Goal: Check status

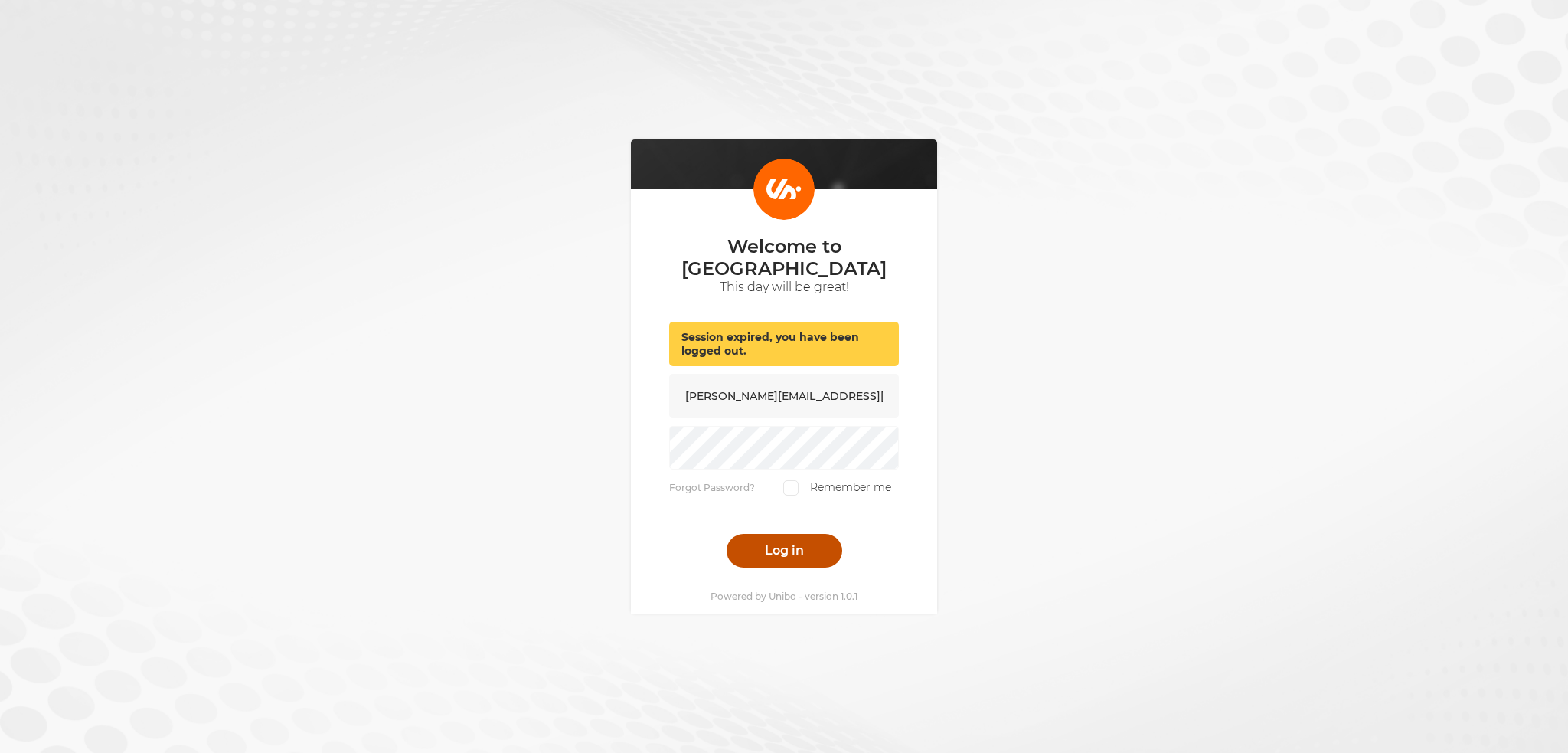
click at [793, 534] on button "Log in" at bounding box center [784, 551] width 115 height 34
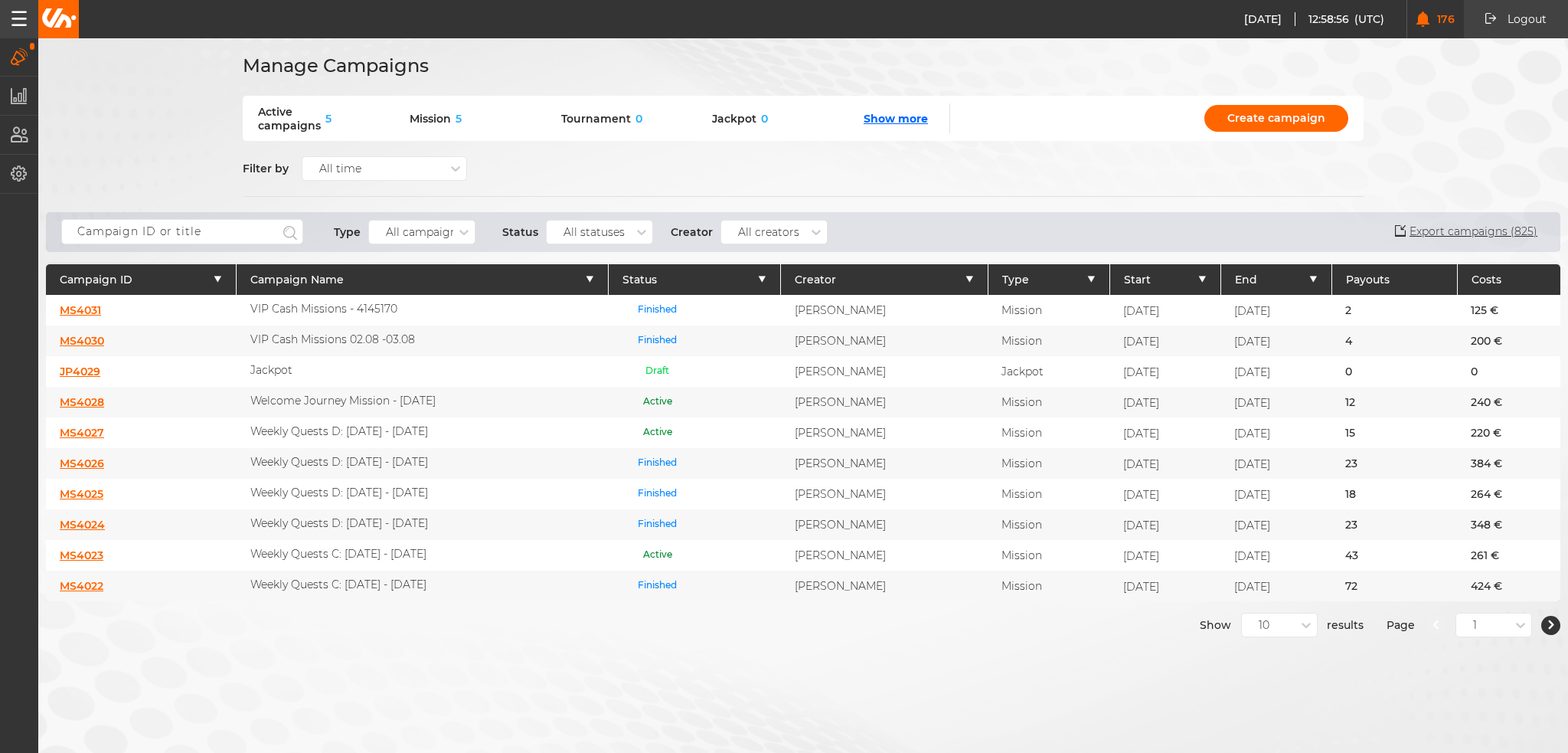
click at [86, 310] on link "MS4031" at bounding box center [80, 310] width 41 height 14
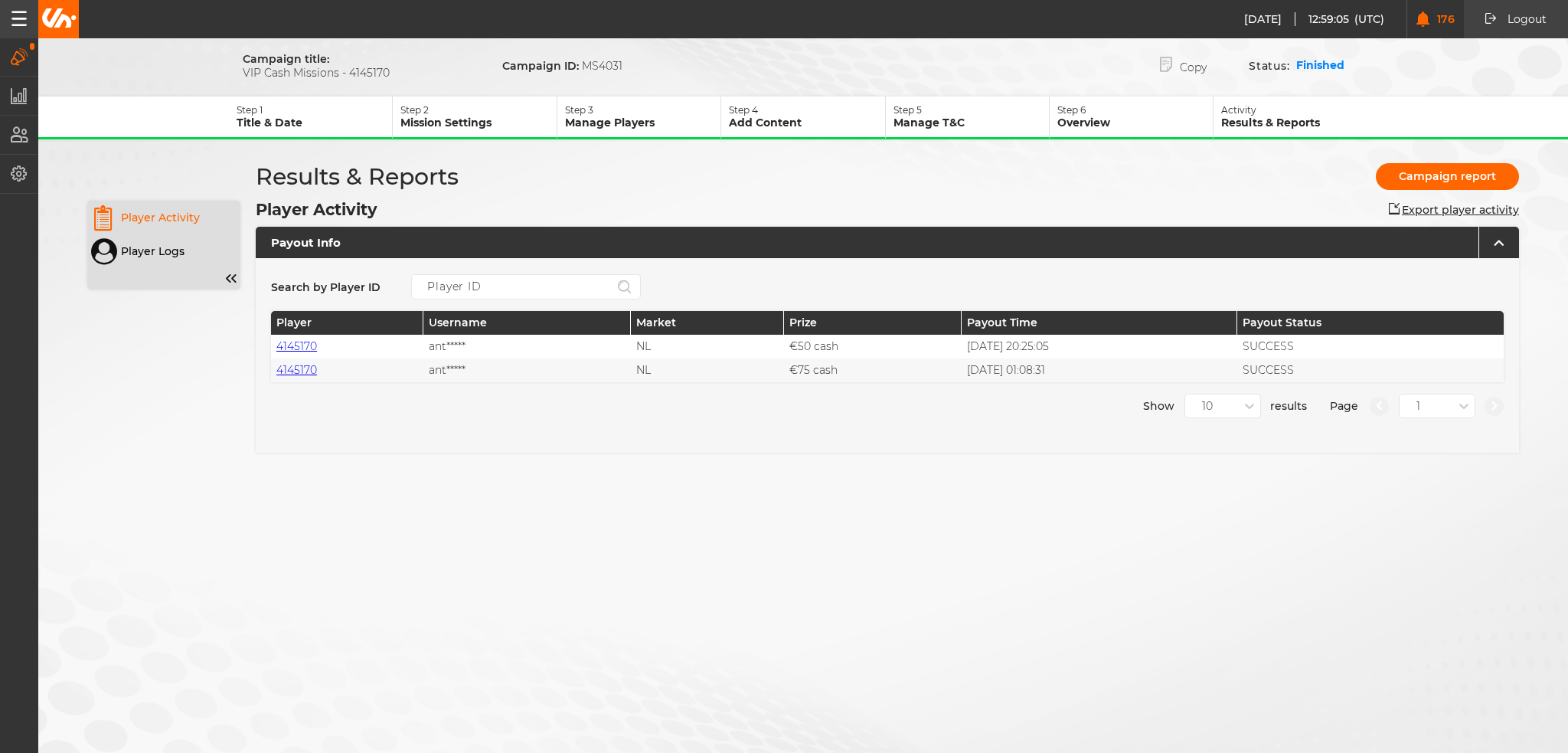
click at [1233, 128] on button "Activity Results & Reports" at bounding box center [1295, 118] width 164 height 43
click at [1133, 118] on p "Overview" at bounding box center [1135, 122] width 155 height 14
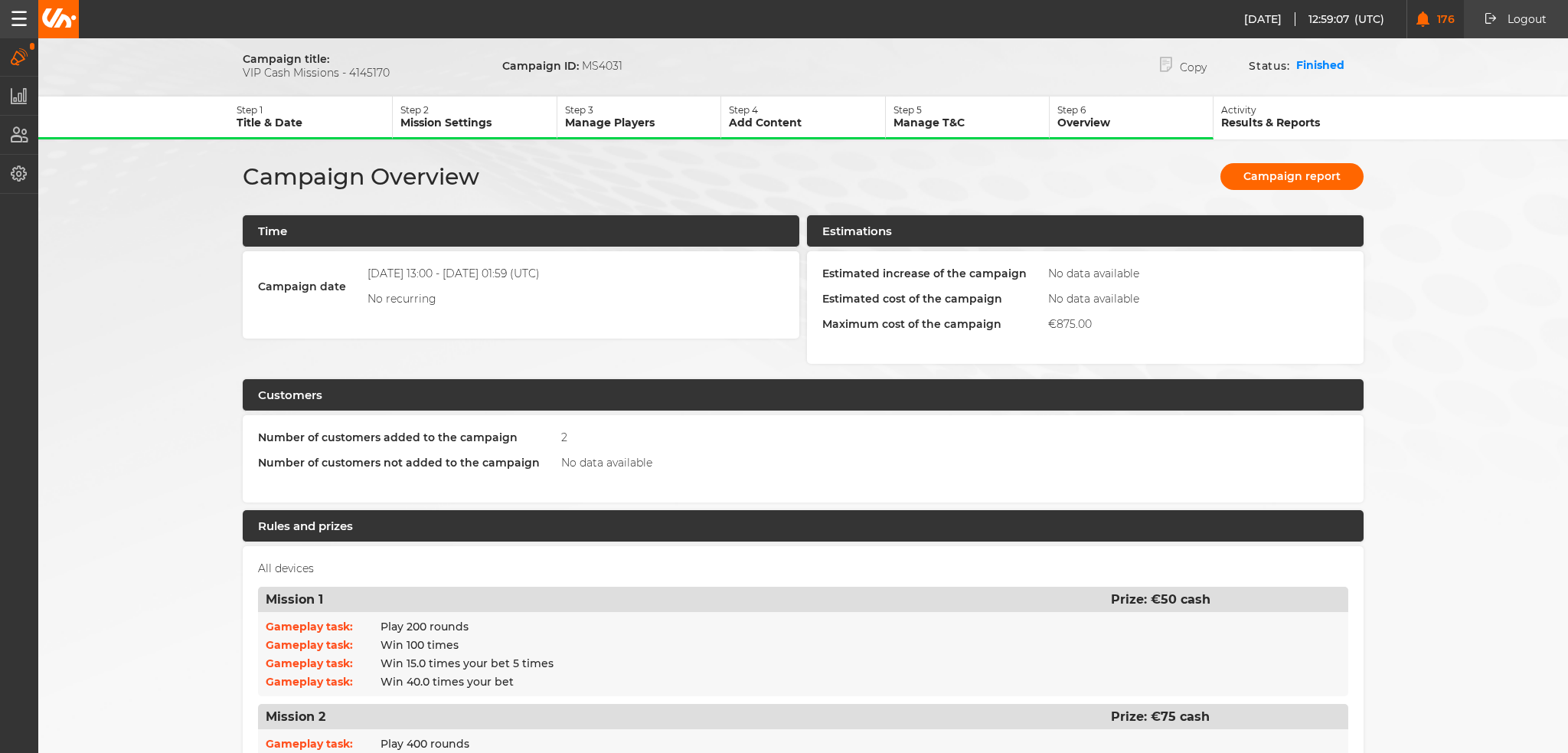
click at [1236, 122] on p "Results & Reports" at bounding box center [1298, 122] width 156 height 14
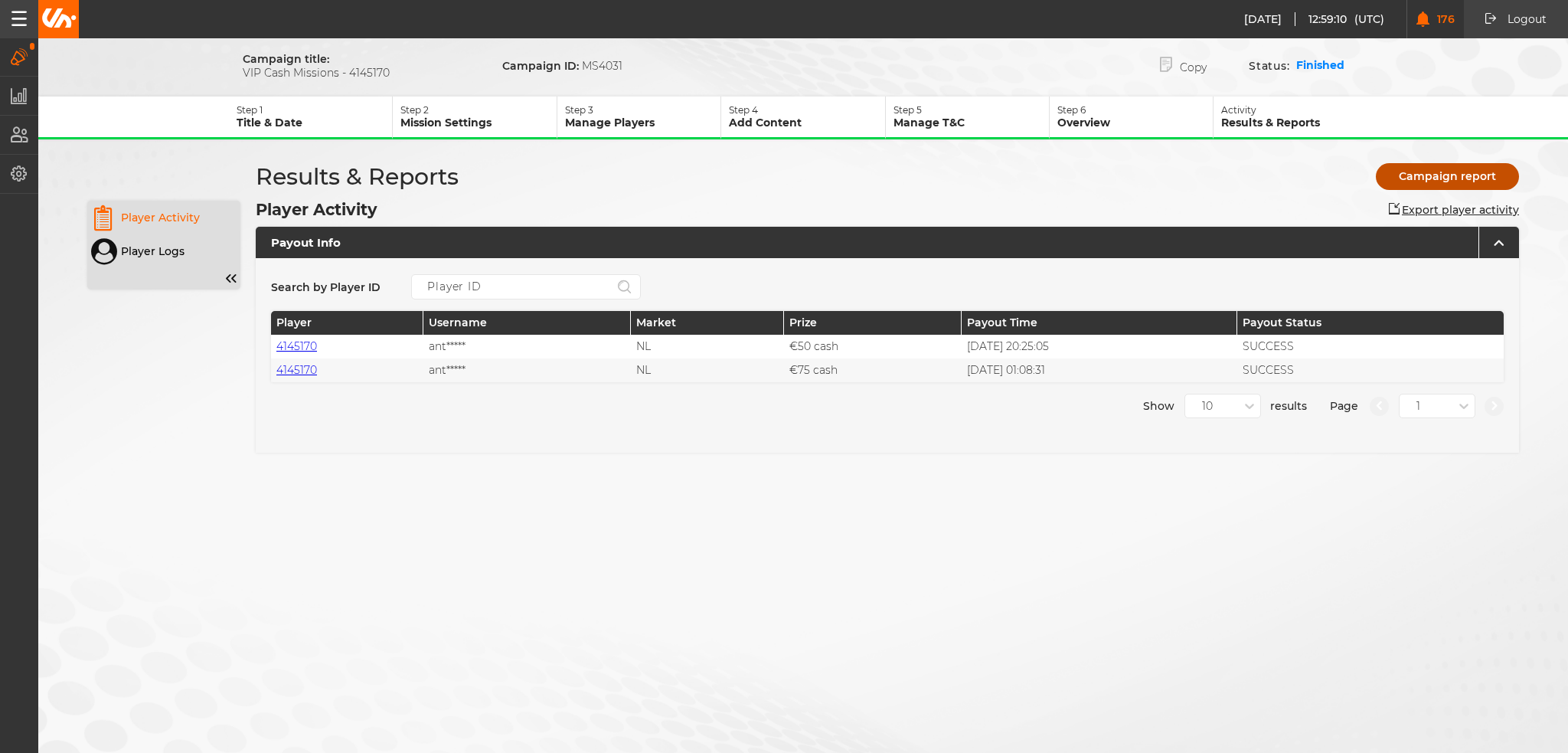
click at [1435, 168] on button "Campaign report" at bounding box center [1447, 176] width 143 height 27
